Goal: Navigation & Orientation: Find specific page/section

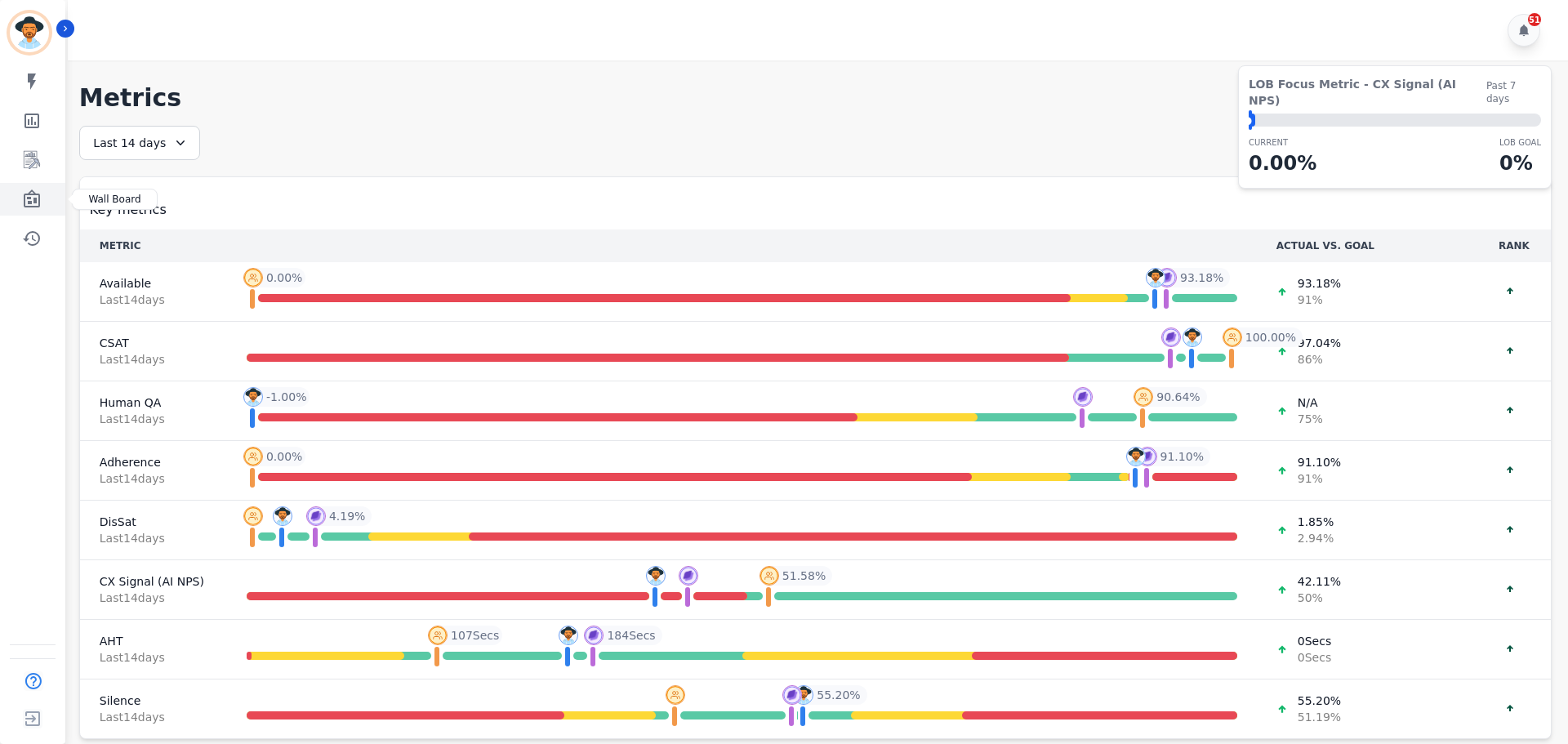
click at [36, 185] on link "Sidebar" at bounding box center [34, 199] width 63 height 33
